Goal: Task Accomplishment & Management: Use online tool/utility

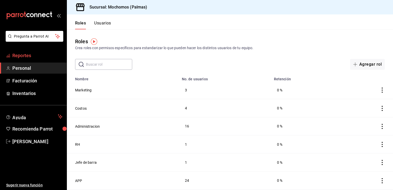
click at [33, 57] on span "Reportes" at bounding box center [37, 55] width 50 height 7
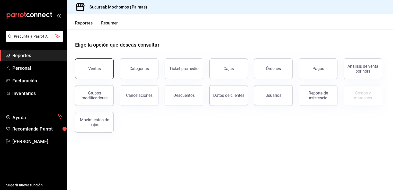
click at [98, 76] on button "Ventas" at bounding box center [94, 68] width 39 height 21
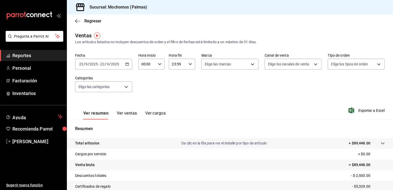
click at [126, 65] on icon "button" at bounding box center [127, 64] width 4 height 4
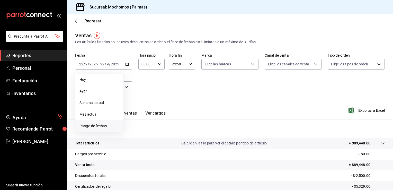
click at [99, 126] on span "Rango de fechas" at bounding box center [99, 125] width 40 height 5
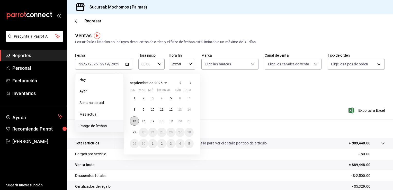
click at [134, 123] on button "15" at bounding box center [134, 120] width 9 height 9
click at [134, 131] on abbr "22" at bounding box center [134, 132] width 3 height 4
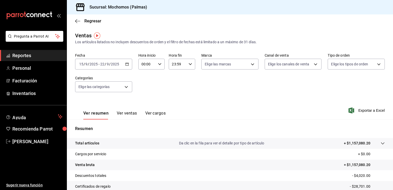
click at [158, 64] on icon "button" at bounding box center [160, 64] width 4 height 4
click at [144, 105] on span "05" at bounding box center [144, 104] width 5 height 4
type input "05:00"
click at [187, 65] on div at bounding box center [196, 95] width 393 height 190
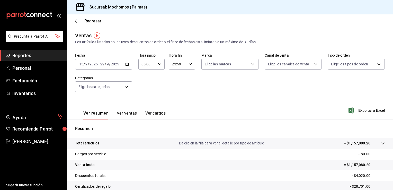
click at [188, 64] on icon "button" at bounding box center [190, 64] width 4 height 4
click at [174, 84] on span "05" at bounding box center [174, 84] width 5 height 4
click at [187, 78] on span "00" at bounding box center [187, 77] width 5 height 4
type input "05:00"
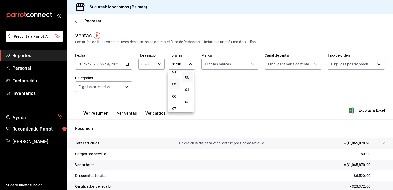
click at [230, 114] on div at bounding box center [196, 95] width 393 height 190
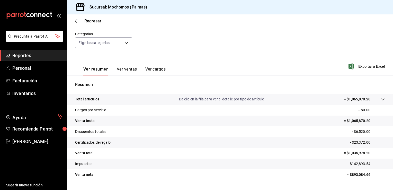
scroll to position [57, 0]
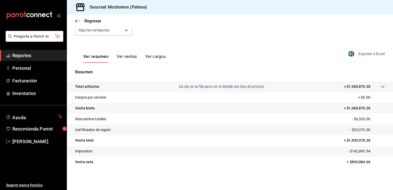
click at [361, 53] on span "Exportar a Excel" at bounding box center [366, 54] width 35 height 6
